Goal: Transaction & Acquisition: Purchase product/service

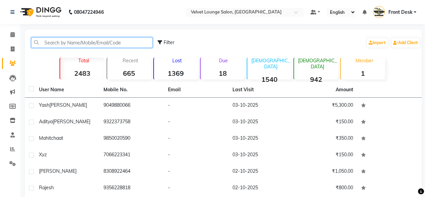
click at [67, 46] on input "text" at bounding box center [91, 42] width 121 height 10
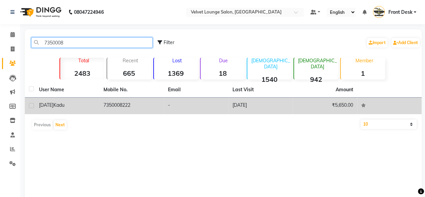
type input "7350008"
click at [200, 110] on td "-" at bounding box center [196, 106] width 65 height 16
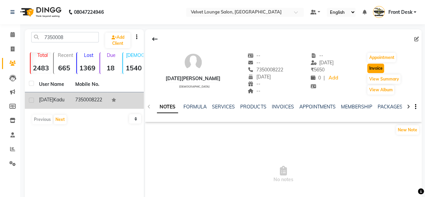
click at [373, 65] on button "Invoice" at bounding box center [376, 68] width 17 height 9
select select "service"
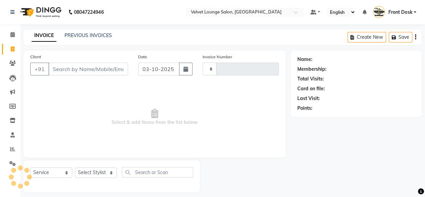
scroll to position [5, 0]
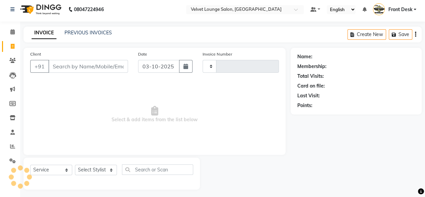
type input "2049"
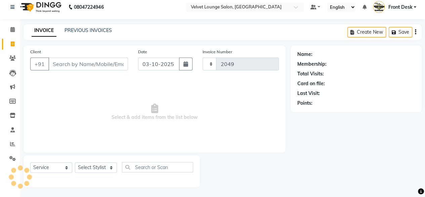
select select "5962"
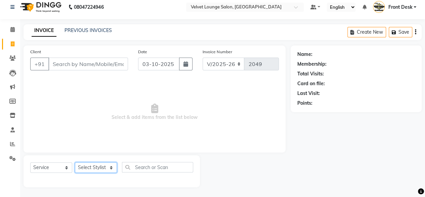
click at [89, 167] on select "Select Stylist" at bounding box center [96, 167] width 42 height 10
type input "7350008222"
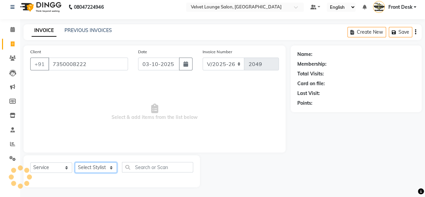
click at [89, 167] on select "Select Stylist [PERSON_NAME] [PERSON_NAME] [PERSON_NAME] Front Desk Jaya jyoti …" at bounding box center [96, 167] width 42 height 10
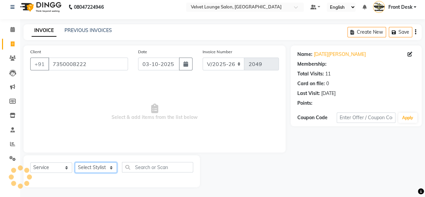
click at [89, 167] on select "Select Stylist [PERSON_NAME] [PERSON_NAME] [PERSON_NAME] Front Desk Jaya jyoti …" at bounding box center [96, 167] width 42 height 10
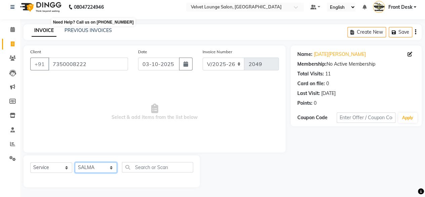
click at [75, 162] on select "Select Stylist [PERSON_NAME] [PERSON_NAME] [PERSON_NAME] Front Desk Jaya jyoti …" at bounding box center [96, 167] width 42 height 10
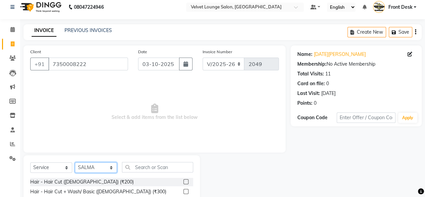
click at [96, 168] on select "Select Stylist [PERSON_NAME] [PERSON_NAME] [PERSON_NAME] Front Desk Jaya jyoti …" at bounding box center [96, 167] width 42 height 10
select select "42846"
click at [75, 162] on select "Select Stylist [PERSON_NAME] [PERSON_NAME] [PERSON_NAME] Front Desk Jaya jyoti …" at bounding box center [96, 167] width 42 height 10
click at [150, 171] on input "text" at bounding box center [157, 167] width 71 height 10
click at [184, 180] on label at bounding box center [186, 181] width 5 height 5
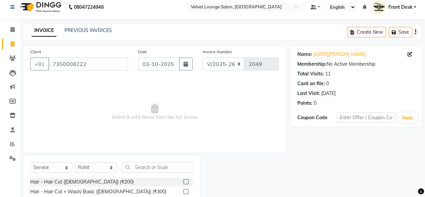
click at [184, 180] on input "checkbox" at bounding box center [186, 182] width 4 height 4
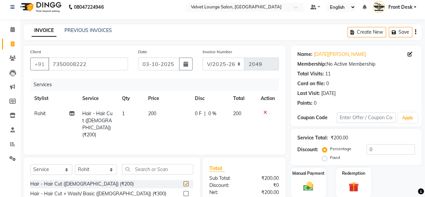
checkbox input "false"
click at [194, 114] on td "0 F | 0 %" at bounding box center [210, 124] width 38 height 36
select select "42846"
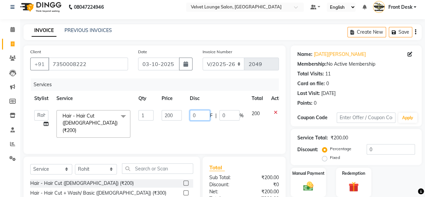
click at [194, 112] on input "0" at bounding box center [200, 115] width 20 height 10
type input "50"
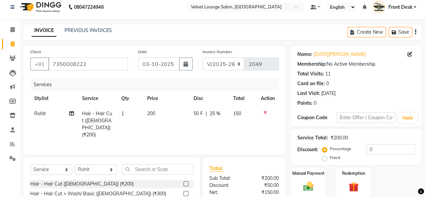
click at [187, 132] on tr "Rohit Hair - Hair Cut ([DEMOGRAPHIC_DATA]) (₹200) 1 200 50 F | 25 % 150" at bounding box center [154, 124] width 249 height 36
click at [157, 164] on input "text" at bounding box center [157, 169] width 71 height 10
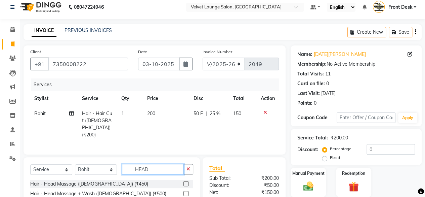
type input "HEAD"
click at [184, 182] on label at bounding box center [186, 183] width 5 height 5
click at [184, 182] on input "checkbox" at bounding box center [186, 184] width 4 height 4
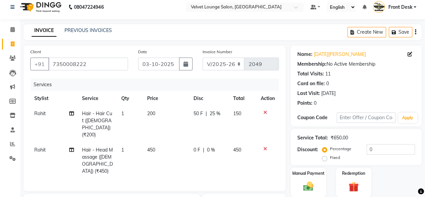
checkbox input "false"
click at [195, 146] on span "0 F" at bounding box center [197, 149] width 7 height 7
select select "42846"
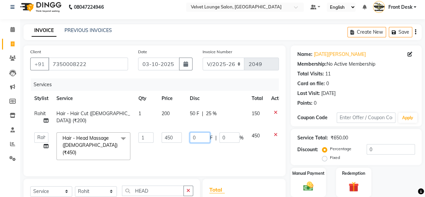
click at [191, 138] on input "0" at bounding box center [200, 137] width 20 height 10
type input "200"
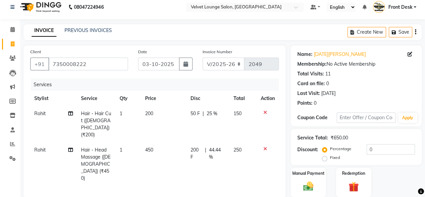
click at [214, 159] on div "Services Stylist Service Qty Price Disc Total Action Rohit Hair - Hair Cut ([DE…" at bounding box center [154, 134] width 249 height 113
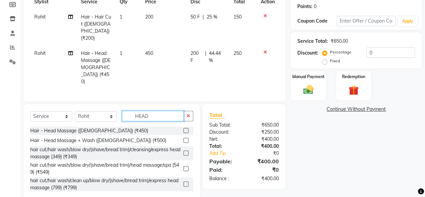
click at [155, 111] on input "HEAD" at bounding box center [153, 116] width 62 height 10
type input "H"
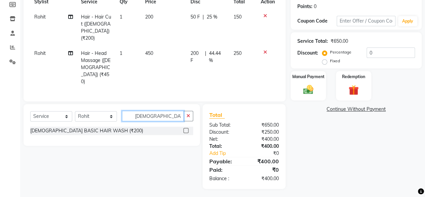
scroll to position [87, 0]
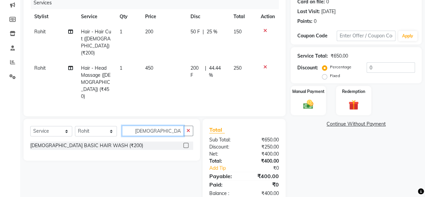
type input "[DEMOGRAPHIC_DATA] WASH"
click at [186, 143] on label at bounding box center [186, 145] width 5 height 5
click at [186, 143] on input "checkbox" at bounding box center [186, 145] width 4 height 4
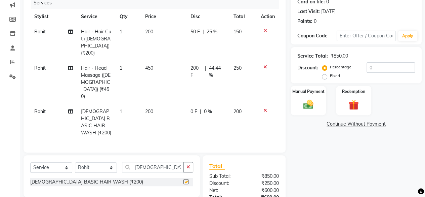
checkbox input "false"
click at [192, 104] on td "0 F | 0 %" at bounding box center [208, 122] width 43 height 36
select select "42846"
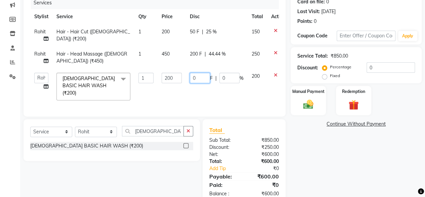
click at [192, 81] on input "0" at bounding box center [200, 78] width 20 height 10
type input "150"
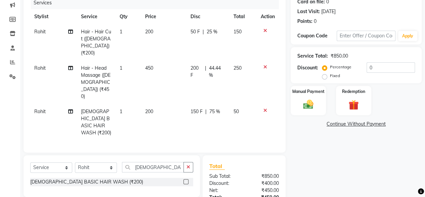
click at [375, 176] on div "Name: [DATE][PERSON_NAME] Membership: No Active Membership Total Visits: 11 Car…" at bounding box center [359, 102] width 136 height 276
click at [315, 106] on img at bounding box center [308, 104] width 17 height 12
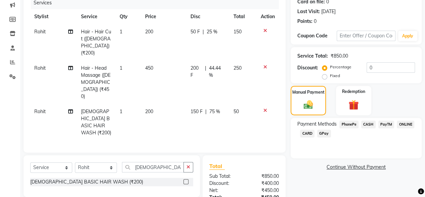
click at [346, 123] on span "PhonePe" at bounding box center [349, 124] width 19 height 8
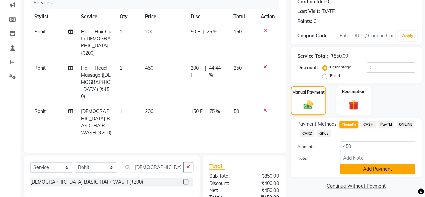
click at [367, 170] on button "Add Payment" at bounding box center [377, 169] width 75 height 10
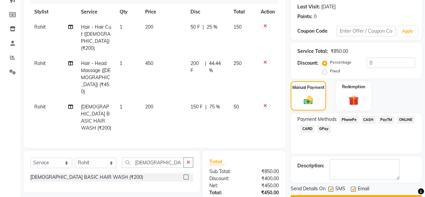
scroll to position [130, 0]
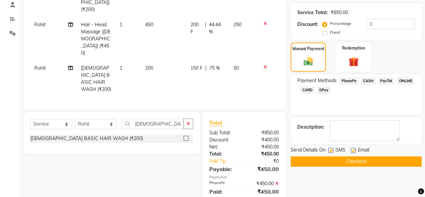
click at [387, 164] on button "Checkout" at bounding box center [356, 161] width 131 height 10
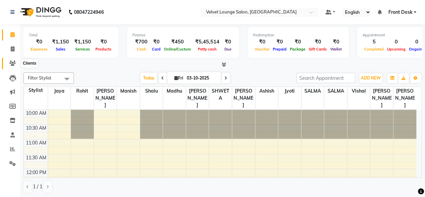
click at [12, 61] on icon at bounding box center [12, 63] width 6 height 5
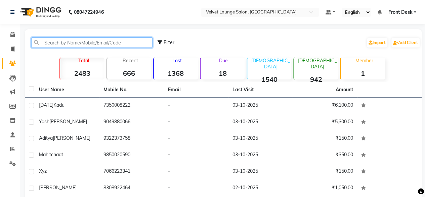
click at [79, 44] on input "text" at bounding box center [91, 42] width 121 height 10
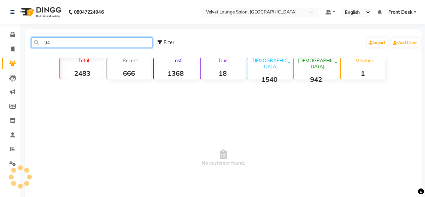
type input "9"
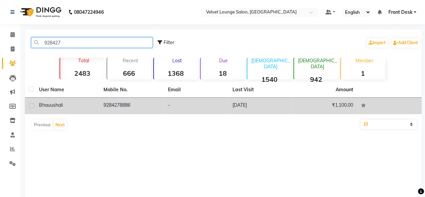
type input "928427"
click at [231, 102] on td "03-09-2025" at bounding box center [260, 106] width 65 height 16
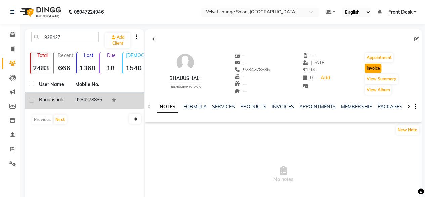
click at [374, 65] on button "Invoice" at bounding box center [373, 68] width 17 height 9
select select "5962"
select select "service"
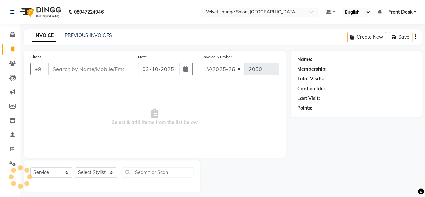
scroll to position [5, 0]
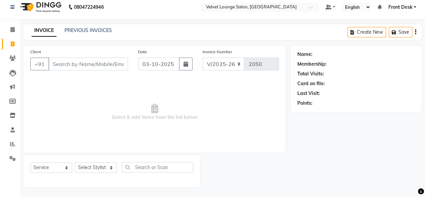
type input "9284278886"
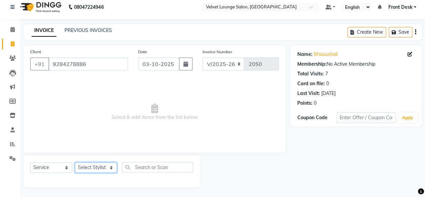
click at [95, 169] on select "Select Stylist [PERSON_NAME] [PERSON_NAME] [PERSON_NAME] Front Desk Jaya jyoti …" at bounding box center [96, 167] width 42 height 10
select select "42846"
click at [75, 162] on select "Select Stylist [PERSON_NAME] [PERSON_NAME] [PERSON_NAME] Front Desk Jaya jyoti …" at bounding box center [96, 167] width 42 height 10
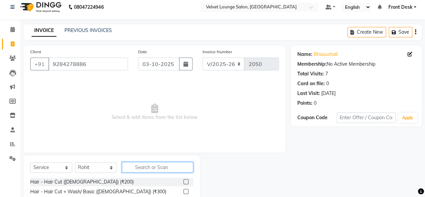
click at [178, 171] on input "text" at bounding box center [157, 167] width 71 height 10
type input "STYLE"
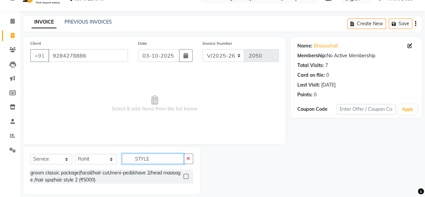
scroll to position [21, 0]
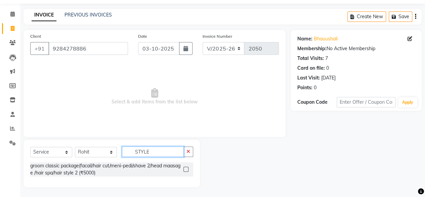
click at [153, 152] on input "STYLE" at bounding box center [153, 151] width 62 height 10
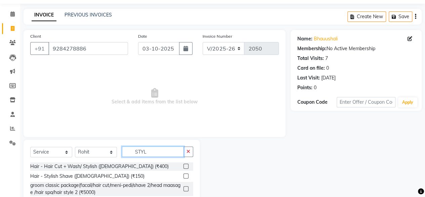
type input "STYL"
click at [187, 178] on div at bounding box center [186, 176] width 4 height 7
click at [187, 176] on label at bounding box center [186, 175] width 5 height 5
click at [187, 176] on input "checkbox" at bounding box center [186, 176] width 4 height 4
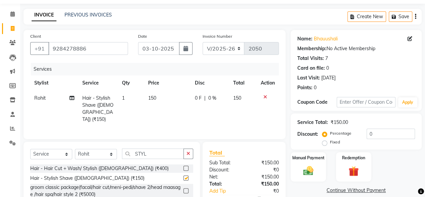
checkbox input "false"
click at [193, 97] on td "0 F | 0 %" at bounding box center [210, 108] width 38 height 36
select select "42846"
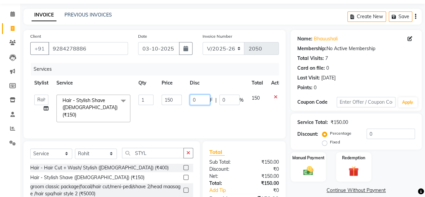
click at [192, 100] on input "0" at bounding box center [200, 100] width 20 height 10
type input "50"
click at [284, 136] on div "Client +91 9284278886 Date 03-10-2025 Invoice Number V/2025 V/2025-26 2050 Serv…" at bounding box center [155, 84] width 262 height 108
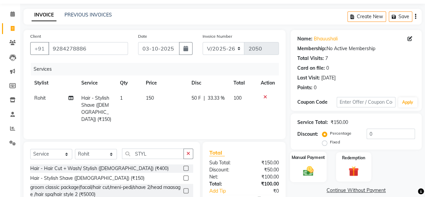
click at [292, 164] on div "Manual Payment" at bounding box center [308, 166] width 37 height 31
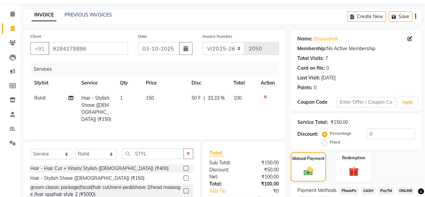
scroll to position [72, 0]
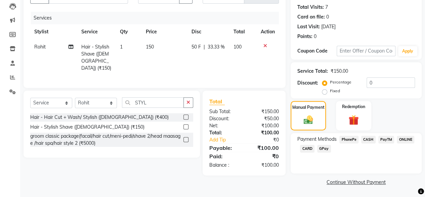
click at [374, 136] on span "CASH" at bounding box center [369, 140] width 14 height 8
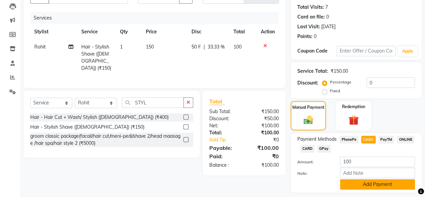
click at [367, 183] on button "Add Payment" at bounding box center [377, 184] width 75 height 10
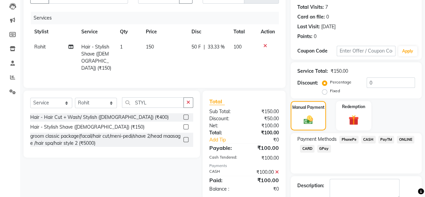
scroll to position [109, 0]
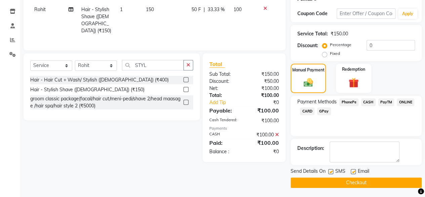
click at [376, 182] on button "Checkout" at bounding box center [356, 182] width 131 height 10
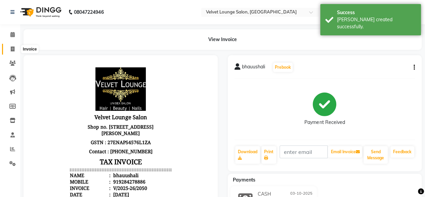
click at [10, 47] on span at bounding box center [13, 49] width 12 height 8
select select "service"
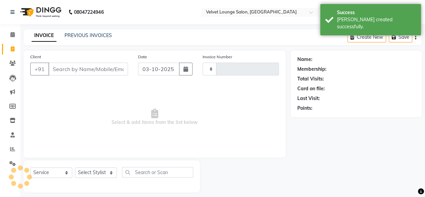
scroll to position [5, 0]
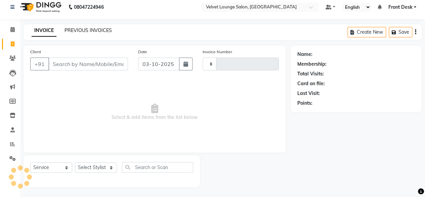
click at [102, 31] on link "PREVIOUS INVOICES" at bounding box center [88, 30] width 47 height 6
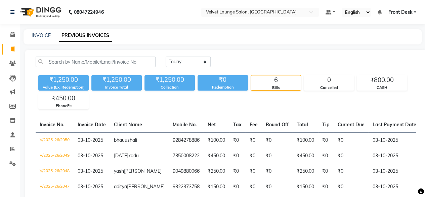
click at [287, 51] on div "Today Yesterday Custom Range ₹1,250.00 Value (Ex. Redemption) ₹1,250.00 Invoice…" at bounding box center [226, 151] width 402 height 202
click at [11, 68] on link "Clients" at bounding box center [10, 63] width 16 height 11
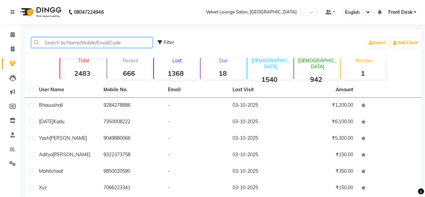
click at [76, 41] on input "text" at bounding box center [91, 42] width 121 height 10
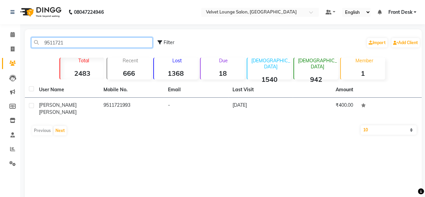
type input "9511721"
click at [290, 92] on th "Last Visit" at bounding box center [260, 89] width 65 height 15
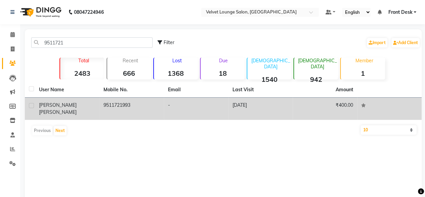
click at [290, 99] on td "21-08-2025" at bounding box center [260, 109] width 65 height 22
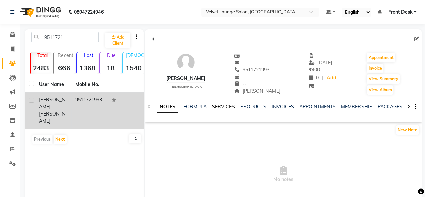
click at [226, 106] on link "SERVICES" at bounding box center [223, 107] width 23 height 6
